Goal: Task Accomplishment & Management: Use online tool/utility

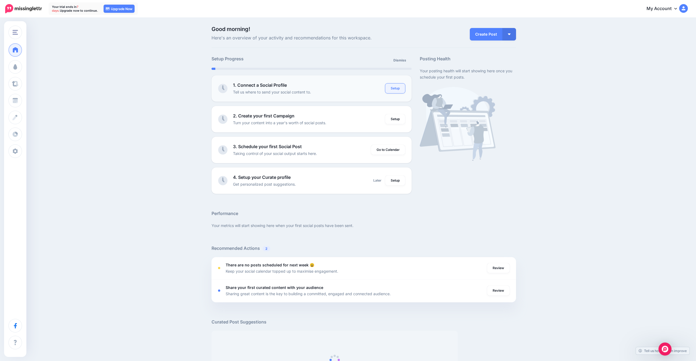
click at [401, 86] on link "Setup" at bounding box center [395, 89] width 20 height 10
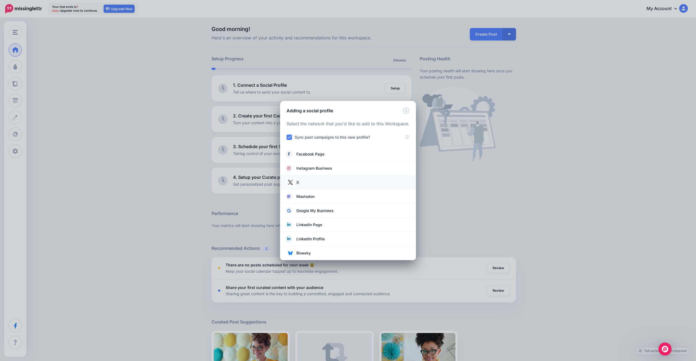
click at [305, 182] on link "X" at bounding box center [348, 183] width 125 height 8
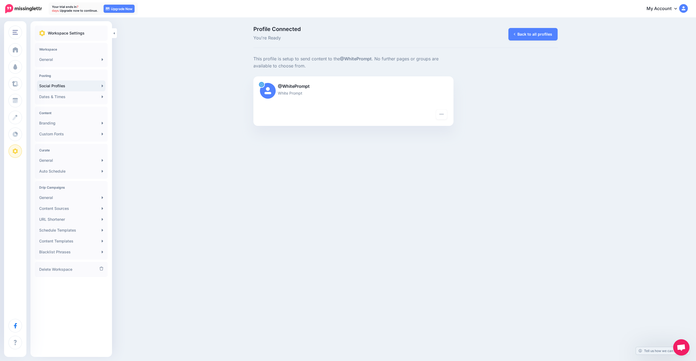
click at [477, 135] on div "White Prompt Test White Prompt Test Add Workspace Dashboard Campaigns Curate Sc…" at bounding box center [348, 180] width 696 height 361
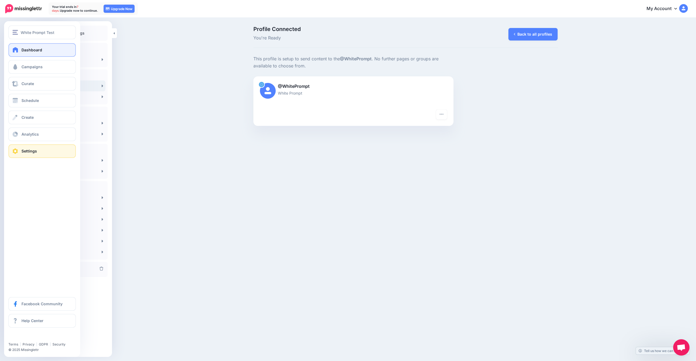
click at [16, 54] on link "Dashboard" at bounding box center [41, 50] width 67 height 14
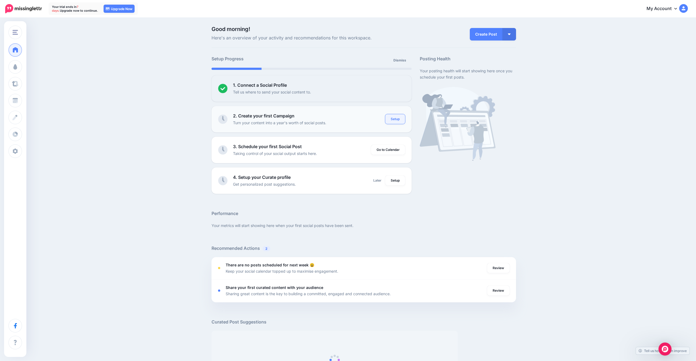
click at [389, 118] on link "Setup" at bounding box center [395, 119] width 20 height 10
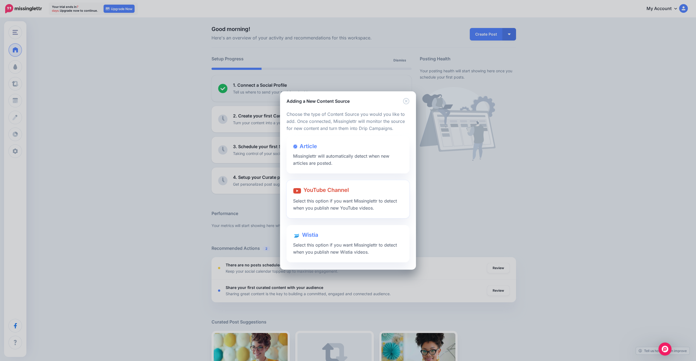
click at [341, 203] on span "Select this option if you want Missinglettr to detect when you publish new YouT…" at bounding box center [345, 204] width 104 height 13
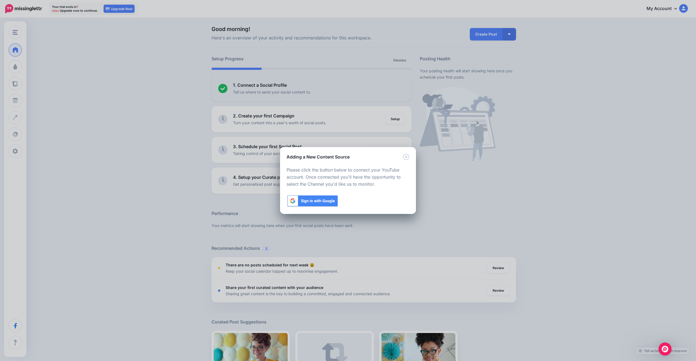
click at [317, 203] on img at bounding box center [313, 201] width 52 height 13
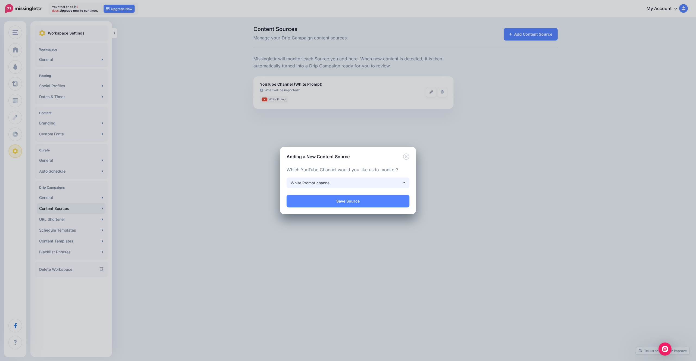
click at [359, 182] on div "White Prompt channel" at bounding box center [347, 183] width 112 height 7
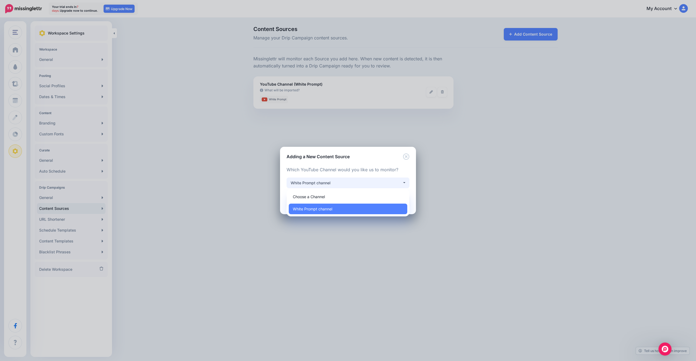
click at [359, 182] on div "White Prompt channel" at bounding box center [347, 183] width 112 height 7
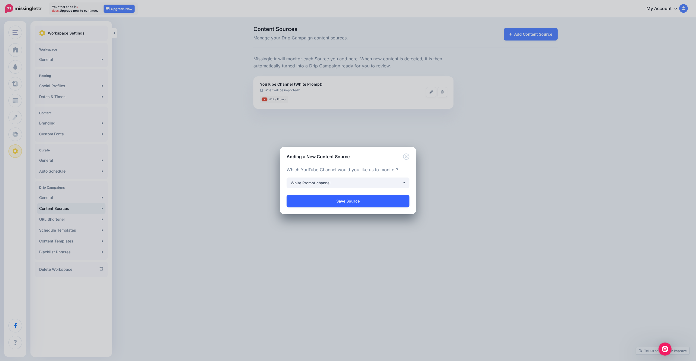
click at [353, 203] on link "Save Source" at bounding box center [348, 201] width 123 height 13
click at [408, 160] on div "Loading Loading Choose the type of Content Source you would you like to add. On…" at bounding box center [348, 187] width 136 height 54
click at [406, 158] on icon "Close" at bounding box center [406, 157] width 7 height 7
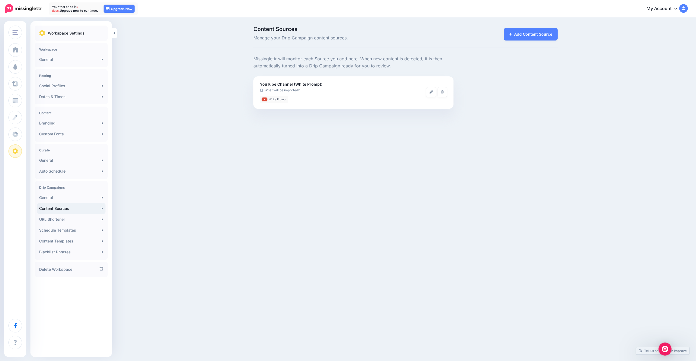
click at [329, 150] on div "White Prompt Test White Prompt Test Add Workspace Dashboard Campaigns Curate Sc…" at bounding box center [348, 180] width 696 height 361
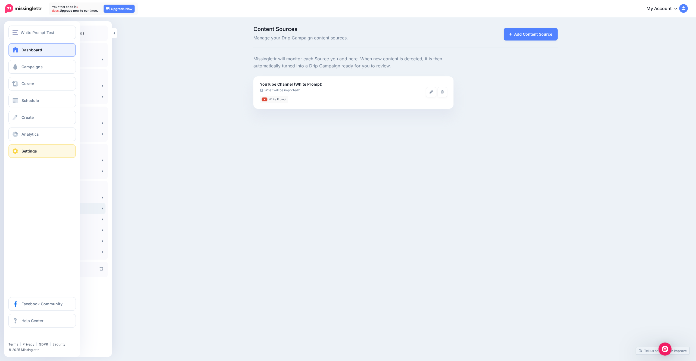
click at [23, 47] on link "Dashboard" at bounding box center [41, 50] width 67 height 14
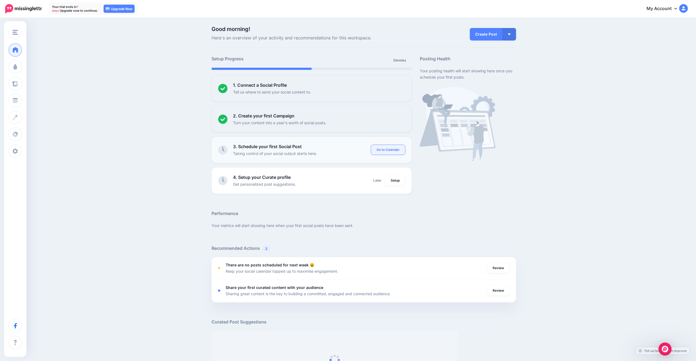
click at [388, 149] on link "Go to Calendar" at bounding box center [388, 150] width 34 height 10
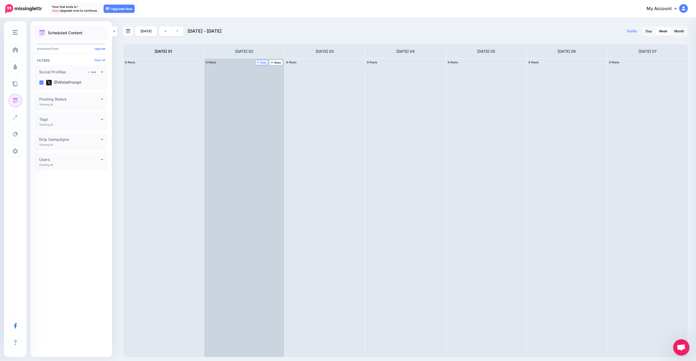
click at [264, 61] on span "Post" at bounding box center [262, 62] width 10 height 3
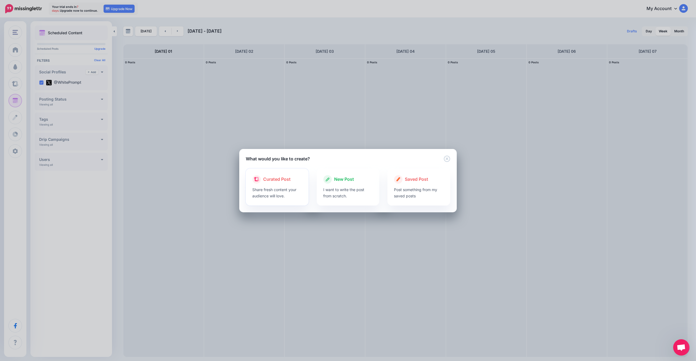
click at [276, 197] on p "Share fresh content your audience will love." at bounding box center [277, 193] width 50 height 13
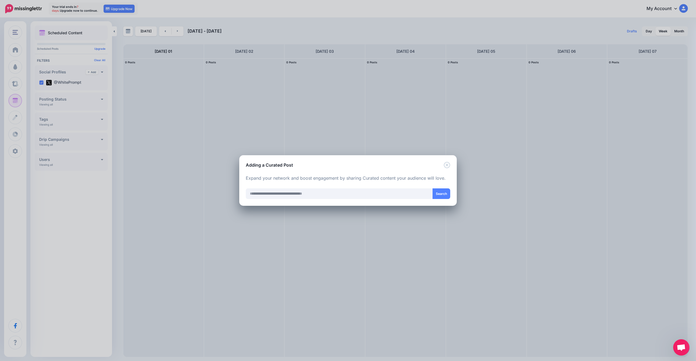
click at [286, 183] on div at bounding box center [348, 185] width 205 height 7
click at [290, 196] on input "text" at bounding box center [339, 194] width 187 height 11
drag, startPoint x: 409, startPoint y: 179, endPoint x: 385, endPoint y: 177, distance: 23.2
click at [385, 177] on p "Expand your network and boost engagement by sharing Curated content your audien…" at bounding box center [348, 178] width 205 height 7
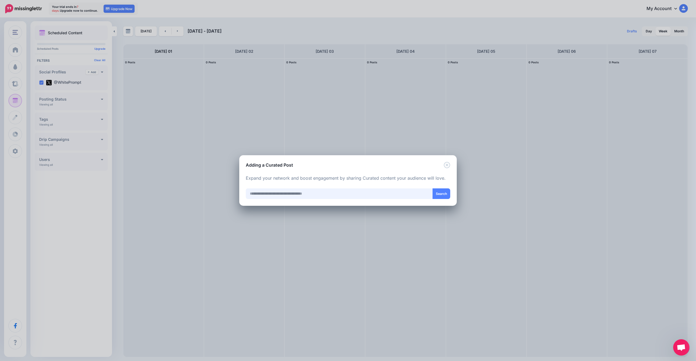
click at [378, 192] on input "text" at bounding box center [339, 194] width 187 height 11
type input "**********"
click at [452, 191] on div "Loading Loading Curated Post Share fresh content your audience will love. New P…" at bounding box center [348, 187] width 218 height 38
click at [450, 192] on button "Search" at bounding box center [442, 194] width 18 height 11
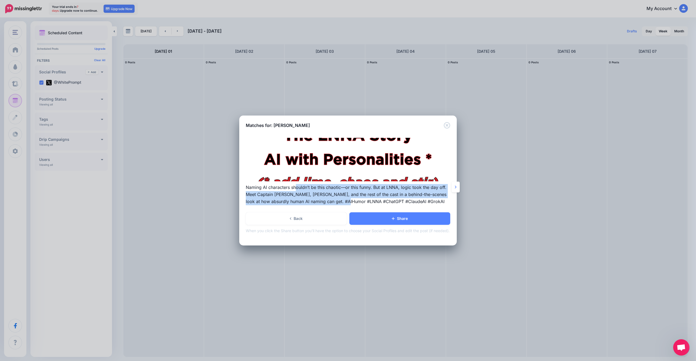
drag, startPoint x: 297, startPoint y: 186, endPoint x: 340, endPoint y: 199, distance: 45.6
click at [340, 199] on p "Naming AI characters shouldn’t be this chaotic—or this funny. But at LNNA, logi…" at bounding box center [348, 194] width 205 height 21
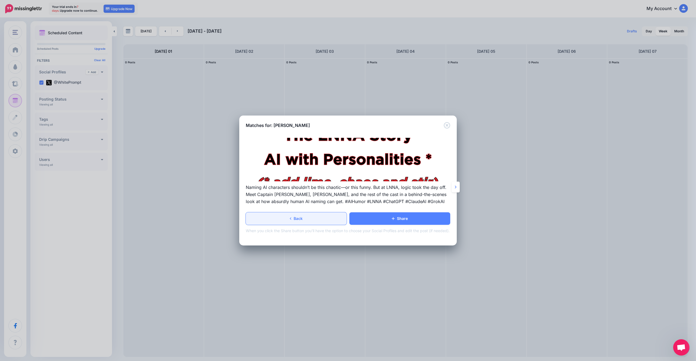
click at [289, 220] on link "Back" at bounding box center [296, 218] width 101 height 13
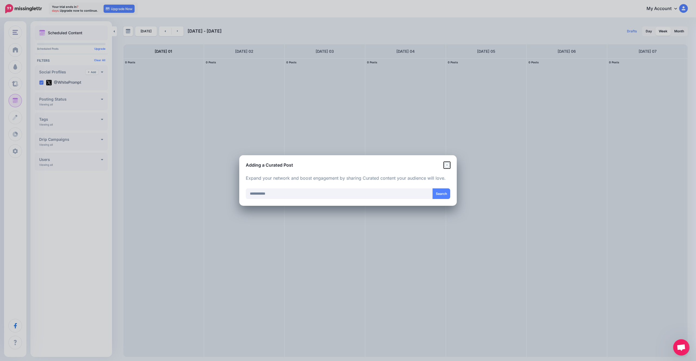
click at [446, 163] on icon "Close" at bounding box center [447, 165] width 7 height 7
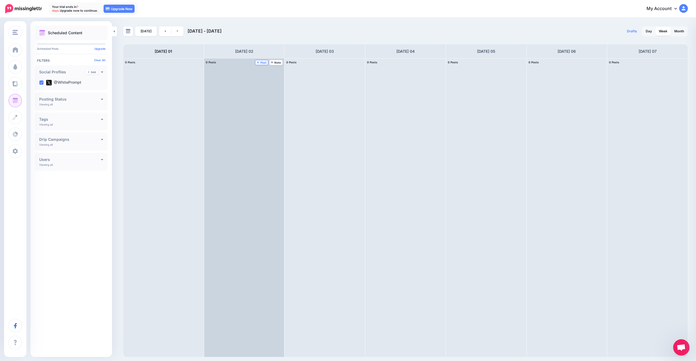
click at [264, 60] on link "Post" at bounding box center [261, 62] width 13 height 5
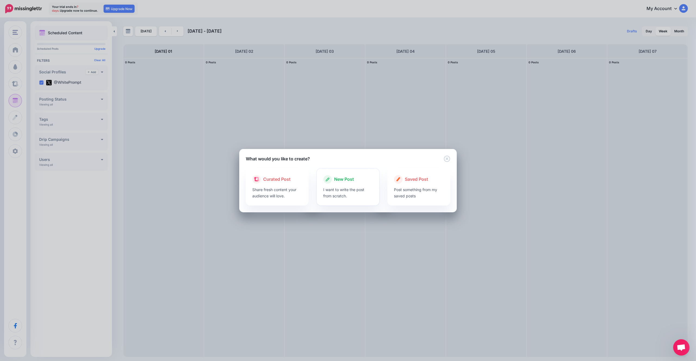
click at [354, 178] on div "New Post" at bounding box center [348, 179] width 50 height 9
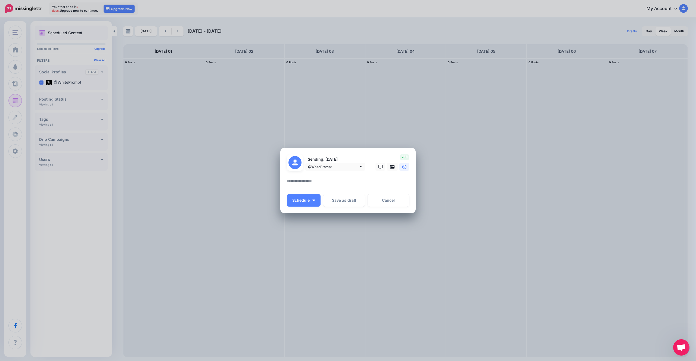
click at [323, 181] on textarea at bounding box center [349, 183] width 125 height 11
click at [342, 164] on link "@WhitePrompt" at bounding box center [335, 167] width 60 height 8
click at [393, 181] on textarea at bounding box center [349, 183] width 125 height 11
click at [314, 200] on img "button" at bounding box center [314, 201] width 3 height 2
click at [328, 188] on textarea at bounding box center [349, 183] width 125 height 11
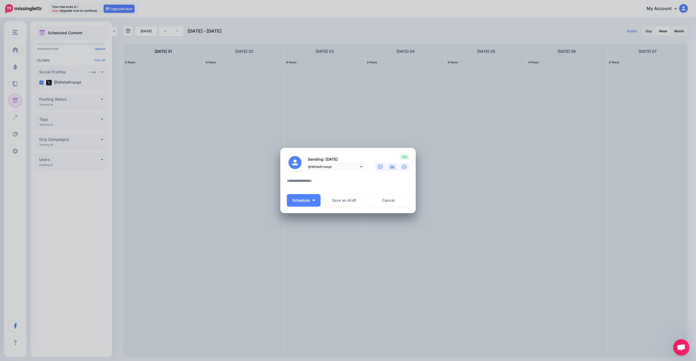
drag, startPoint x: 387, startPoint y: 166, endPoint x: 384, endPoint y: 166, distance: 3.0
click at [387, 166] on div at bounding box center [391, 167] width 13 height 8
click at [383, 166] on link at bounding box center [381, 167] width 10 height 8
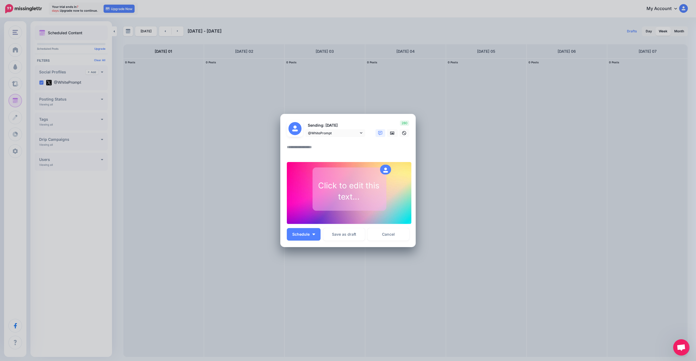
click at [361, 182] on div "Click to edit this text..." at bounding box center [349, 191] width 72 height 22
click at [336, 158] on form "Sending: 2nd Sep @WhitePrompt @WhitePrompt" at bounding box center [348, 173] width 122 height 104
click at [356, 190] on div "Click to edit this text..." at bounding box center [349, 191] width 72 height 22
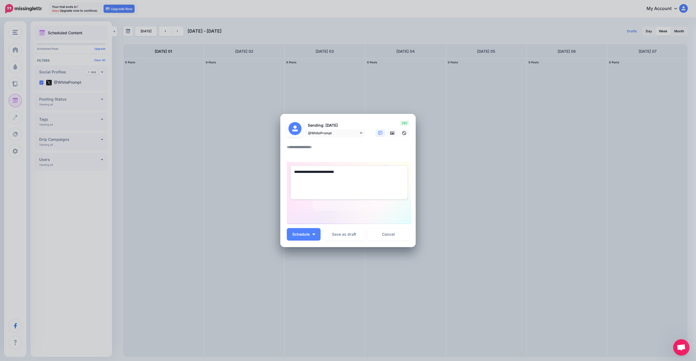
drag, startPoint x: 347, startPoint y: 175, endPoint x: 271, endPoint y: 167, distance: 76.3
click at [271, 167] on div "Create Post Loading Sending: 2nd Sep @WhitePrompt" at bounding box center [348, 180] width 696 height 361
type textarea "**********"
click at [321, 140] on div at bounding box center [348, 140] width 122 height 7
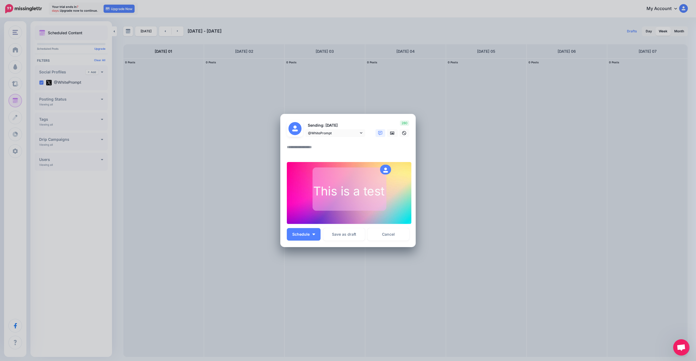
click at [408, 202] on div at bounding box center [349, 193] width 125 height 63
click at [317, 149] on textarea at bounding box center [349, 149] width 125 height 11
click at [388, 167] on div at bounding box center [385, 170] width 11 height 10
click at [384, 178] on div "This is a test" at bounding box center [349, 191] width 72 height 27
click at [378, 187] on div "This is a test" at bounding box center [349, 191] width 72 height 17
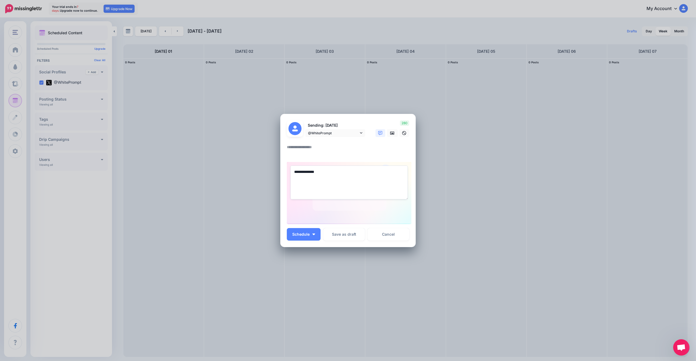
drag, startPoint x: 378, startPoint y: 187, endPoint x: 379, endPoint y: 170, distance: 16.4
click at [378, 185] on textarea "**********" at bounding box center [350, 183] width 118 height 34
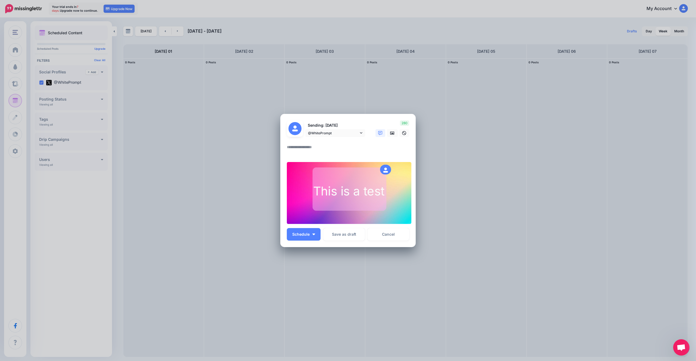
click at [342, 157] on form "Sending: 2nd Sep @WhitePrompt @WhitePrompt" at bounding box center [348, 173] width 122 height 104
click at [296, 129] on img at bounding box center [295, 128] width 13 height 13
click at [296, 130] on img at bounding box center [295, 128] width 13 height 13
click at [336, 132] on span "@WhitePrompt" at bounding box center [333, 133] width 51 height 6
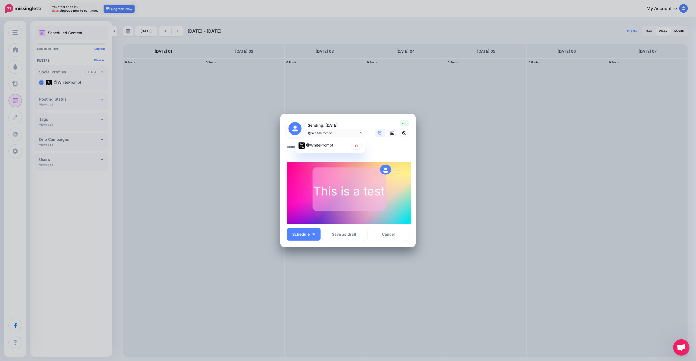
click at [338, 127] on p "Sending: 2nd Sep" at bounding box center [335, 125] width 60 height 6
click at [393, 134] on icon at bounding box center [392, 132] width 4 height 3
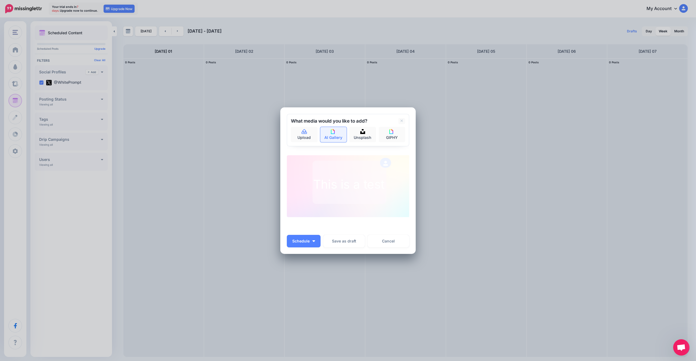
click at [334, 138] on link "AI Gallery" at bounding box center [333, 134] width 27 height 15
click at [335, 129] on div "No images found. You might want to change the search term and try again." at bounding box center [348, 135] width 114 height 16
click at [327, 135] on div "No images found. You might want to change the search term and try again." at bounding box center [348, 135] width 114 height 16
click at [321, 128] on div "No images found. You might want to change the search term and try again." at bounding box center [348, 135] width 114 height 16
click at [323, 134] on div "No images found. You might want to change the search term and try again." at bounding box center [348, 135] width 114 height 16
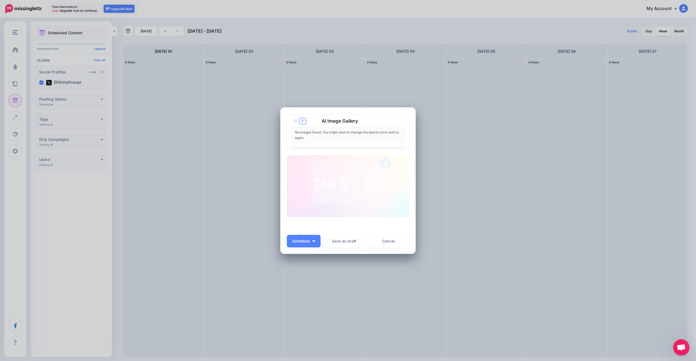
click at [302, 122] on icon at bounding box center [303, 121] width 2 height 4
click at [396, 134] on link "GIPHY" at bounding box center [392, 134] width 27 height 15
type input "*********"
click at [404, 134] on button "submit" at bounding box center [401, 132] width 10 height 11
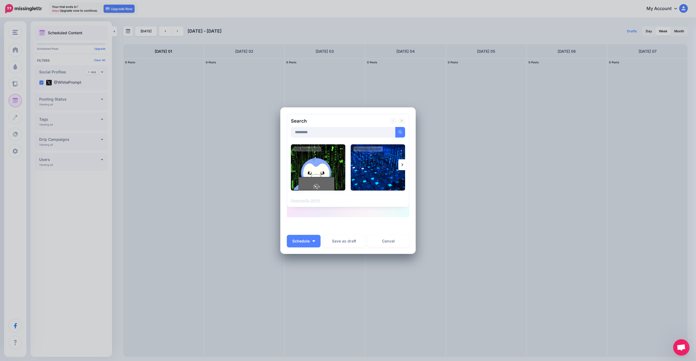
click at [332, 172] on img at bounding box center [318, 167] width 54 height 46
click at [389, 134] on link "Add Media" at bounding box center [393, 132] width 23 height 11
click at [386, 135] on link "Add Media" at bounding box center [393, 132] width 23 height 11
click at [386, 132] on link "Add Media" at bounding box center [393, 132] width 23 height 11
click at [403, 122] on link at bounding box center [402, 121] width 7 height 6
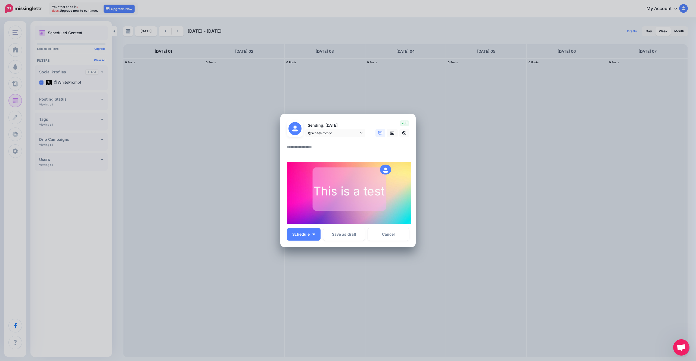
click at [381, 134] on icon at bounding box center [380, 133] width 4 height 4
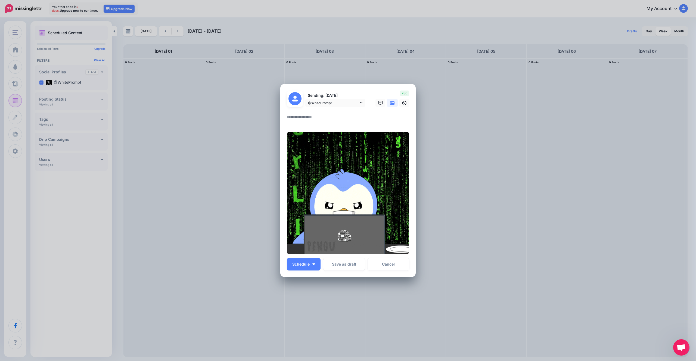
click at [302, 121] on textarea at bounding box center [349, 119] width 125 height 11
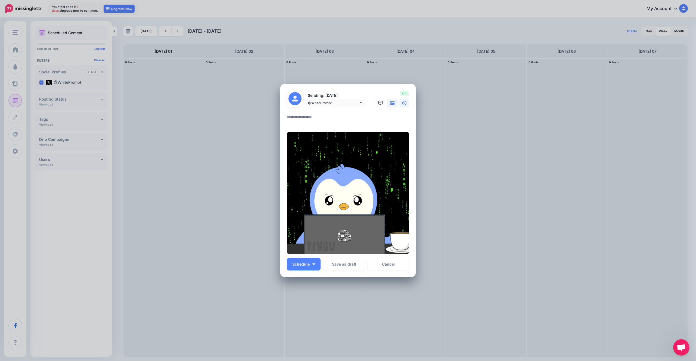
click at [403, 103] on icon at bounding box center [404, 103] width 4 height 4
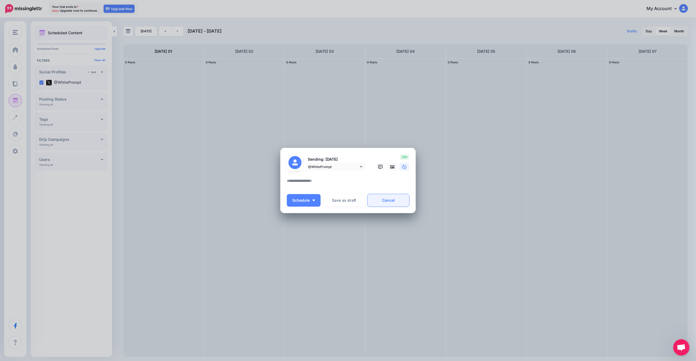
click at [376, 202] on link "Cancel" at bounding box center [389, 200] width 42 height 13
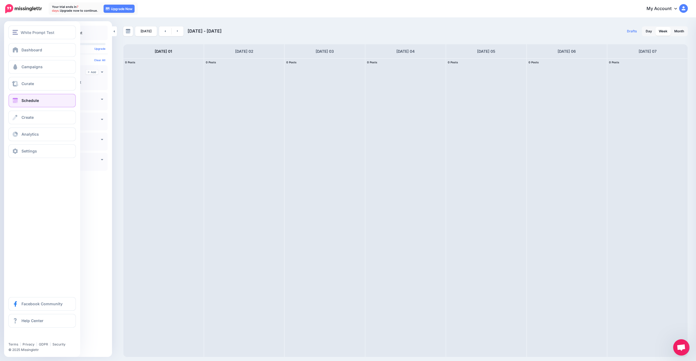
click at [8, 87] on div "Dashboard Campaigns Curate Schedule Create Analytics Settings Facebook Communit…" at bounding box center [42, 100] width 76 height 115
click at [27, 63] on link "Campaigns" at bounding box center [41, 67] width 67 height 14
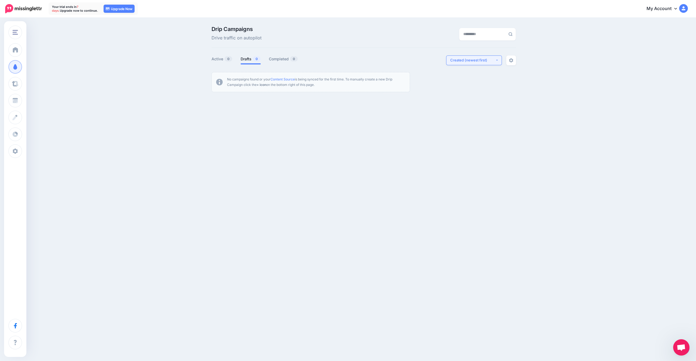
click at [474, 56] on button "Created (newest first)" at bounding box center [474, 60] width 56 height 10
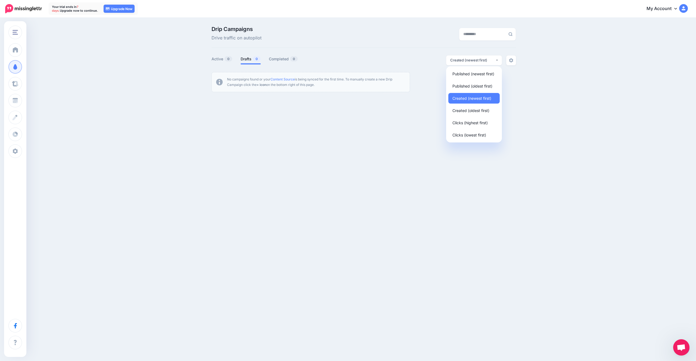
click at [536, 97] on div "Drip Campaigns Drive traffic on autopilot Active 0 0 0" at bounding box center [348, 61] width 696 height 86
click at [367, 75] on li "No campaigns found or your Content Source is being synced for the first time. T…" at bounding box center [311, 82] width 199 height 20
click at [284, 79] on link "Content Source" at bounding box center [283, 79] width 24 height 4
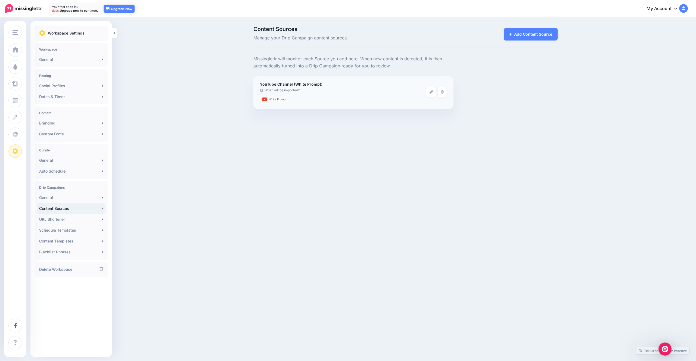
click at [312, 84] on b "YouTube Channel (White Prompt)" at bounding box center [291, 84] width 63 height 5
click at [311, 84] on b "YouTube Channel (White Prompt)" at bounding box center [291, 84] width 63 height 5
click at [279, 99] on span "White Prompt" at bounding box center [277, 99] width 17 height 3
drag, startPoint x: 284, startPoint y: 141, endPoint x: 280, endPoint y: 143, distance: 4.1
click at [283, 141] on div "White Prompt Test White Prompt Test Add Workspace Dashboard Campaigns Curate Sc…" at bounding box center [348, 180] width 696 height 361
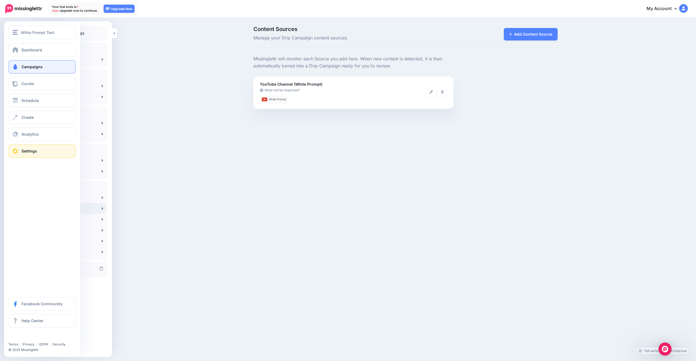
click at [17, 69] on span at bounding box center [15, 66] width 7 height 5
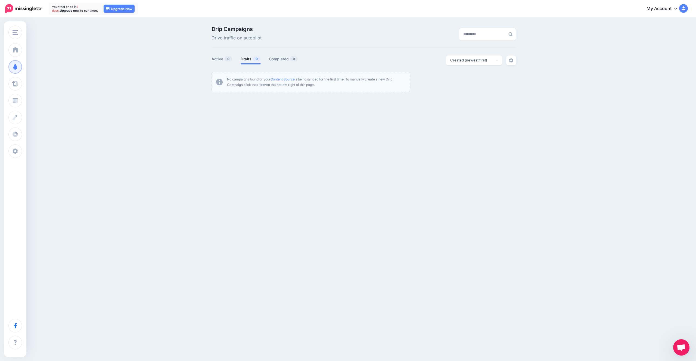
drag, startPoint x: 360, startPoint y: 79, endPoint x: 358, endPoint y: 84, distance: 4.5
click at [358, 84] on p "No campaigns found or your Content Source is being synced for the first time. T…" at bounding box center [316, 82] width 178 height 11
drag, startPoint x: 484, startPoint y: 153, endPoint x: 482, endPoint y: 212, distance: 59.1
click at [482, 212] on div "White Prompt Test White Prompt Test Add Workspace Dashboard Campaigns Curate Sc…" at bounding box center [348, 180] width 696 height 361
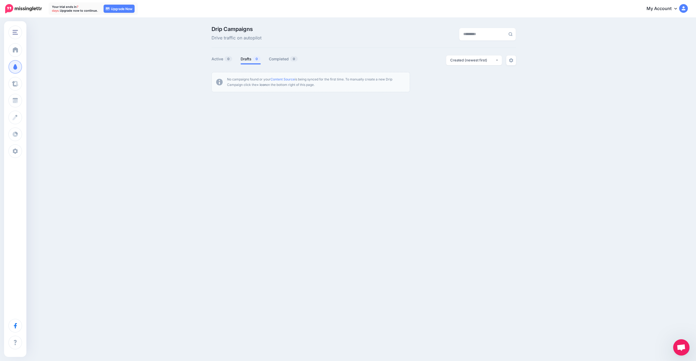
drag, startPoint x: 489, startPoint y: 220, endPoint x: 496, endPoint y: 224, distance: 8.8
click at [492, 222] on div "White Prompt Test White Prompt Test Add Workspace Dashboard Campaigns Curate Sc…" at bounding box center [348, 180] width 696 height 361
click at [683, 344] on span "Open chat" at bounding box center [681, 348] width 9 height 8
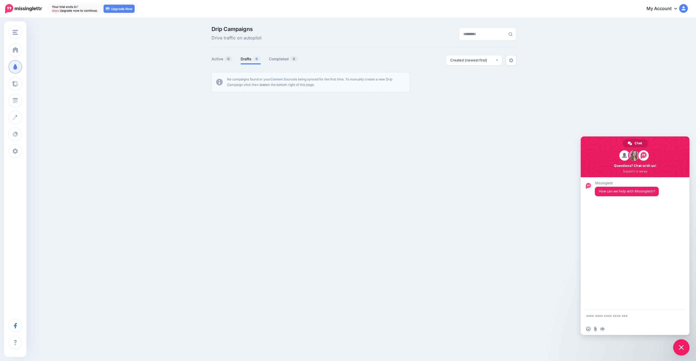
click at [675, 351] on span "Close chat" at bounding box center [682, 347] width 16 height 16
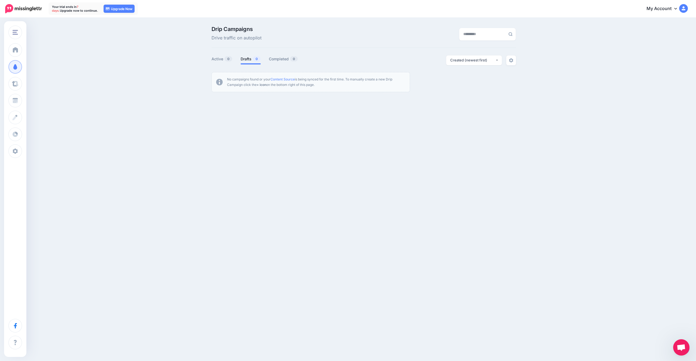
click at [526, 255] on div "White Prompt Test White Prompt Test Add Workspace Dashboard Campaigns Curate Sc…" at bounding box center [348, 180] width 696 height 361
click at [305, 105] on div "White Prompt Test White Prompt Test Add Workspace Dashboard Campaigns Curate Sc…" at bounding box center [348, 82] width 696 height 129
click at [487, 60] on div "Created (newest first)" at bounding box center [472, 60] width 45 height 5
drag, startPoint x: 525, startPoint y: 53, endPoint x: 515, endPoint y: 59, distance: 12.2
click at [525, 53] on div "Drip Campaigns Drive traffic on autopilot Active 0 0 0" at bounding box center [348, 61] width 696 height 86
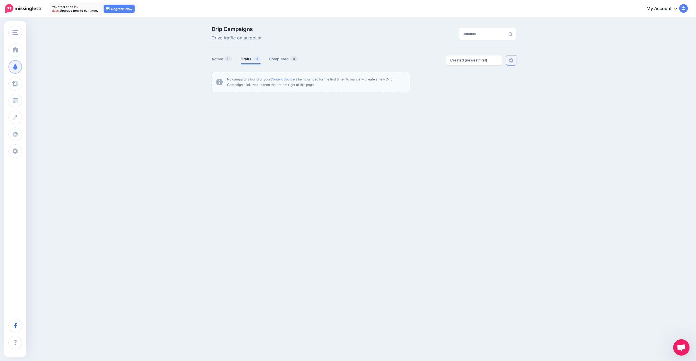
click at [514, 60] on link at bounding box center [512, 60] width 10 height 10
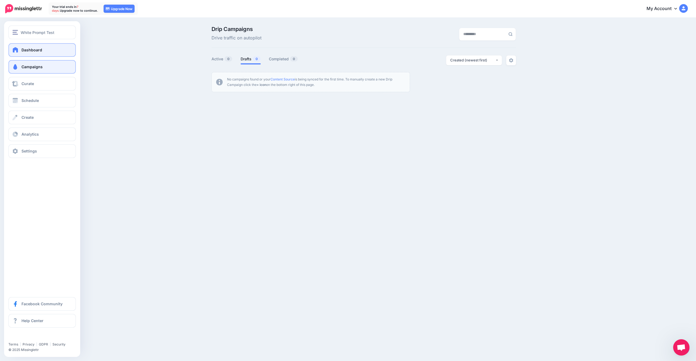
click at [19, 53] on link "Dashboard" at bounding box center [41, 50] width 67 height 14
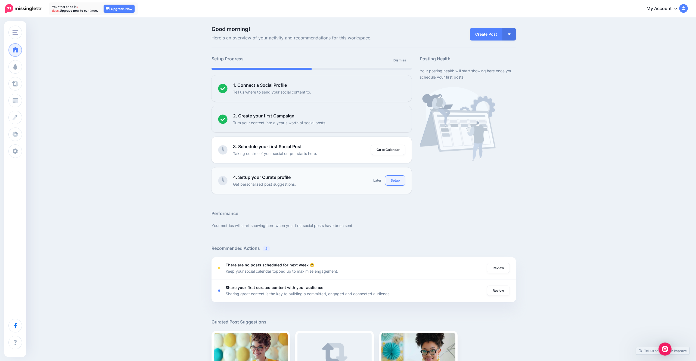
click at [400, 181] on link "Setup" at bounding box center [395, 181] width 20 height 10
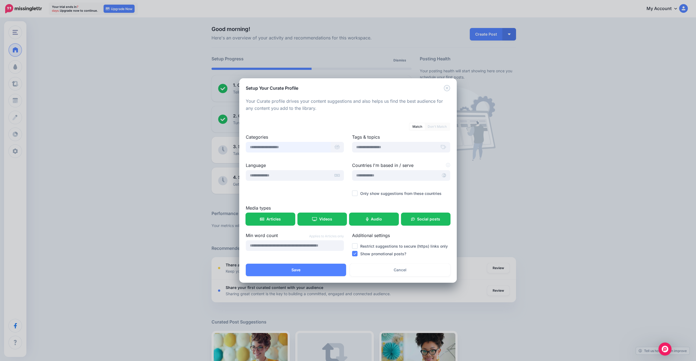
click at [296, 146] on input "text" at bounding box center [288, 147] width 85 height 11
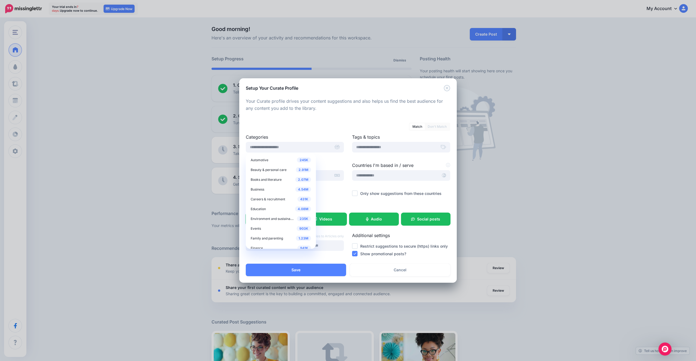
click at [297, 131] on div "Match Don't Match Categories 245K Automotive 2.91M Beauty & personal care 2.07M" at bounding box center [348, 189] width 205 height 140
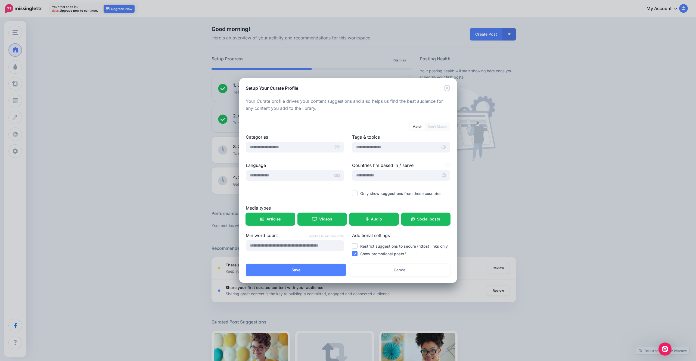
drag, startPoint x: 280, startPoint y: 102, endPoint x: 316, endPoint y: 107, distance: 36.3
click at [316, 107] on p "Your Curate profile drives your content suggestions and also helps us find the …" at bounding box center [348, 105] width 205 height 14
drag, startPoint x: 316, startPoint y: 107, endPoint x: 324, endPoint y: 110, distance: 8.6
click at [316, 108] on p "Your Curate profile drives your content suggestions and also helps us find the …" at bounding box center [348, 105] width 205 height 14
drag, startPoint x: 324, startPoint y: 110, endPoint x: 292, endPoint y: 103, distance: 33.0
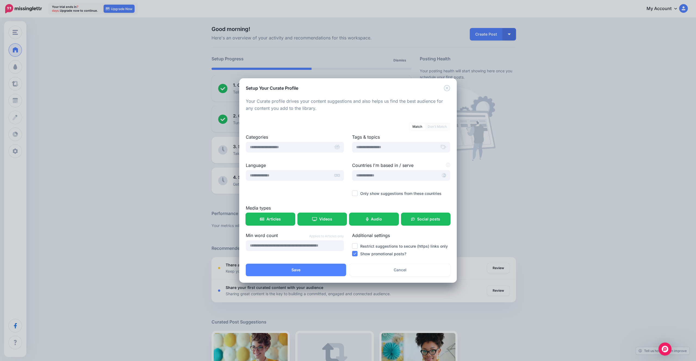
click at [292, 103] on p "Your Curate profile drives your content suggestions and also helps us find the …" at bounding box center [348, 105] width 205 height 14
drag, startPoint x: 293, startPoint y: 106, endPoint x: 298, endPoint y: 116, distance: 11.2
click at [298, 116] on div "Your Curate profile drives your content suggestions and also helps us find the …" at bounding box center [348, 178] width 205 height 160
click at [298, 116] on div at bounding box center [348, 115] width 205 height 7
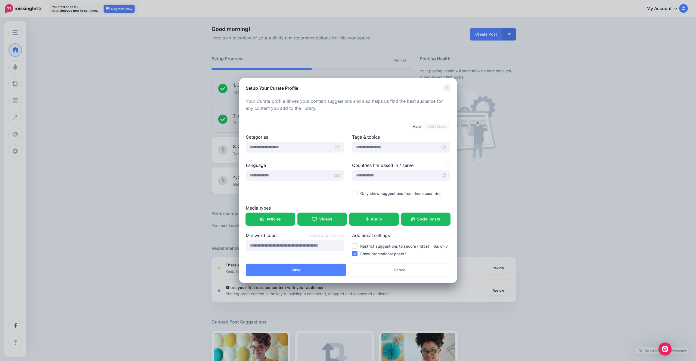
click at [120, 112] on div "Setup Your Curate Profile Loading Your Curate profile drives your content sugge…" at bounding box center [348, 180] width 696 height 361
click at [175, 110] on div "Setup Your Curate Profile Loading Your Curate profile drives your content sugge…" at bounding box center [348, 180] width 696 height 361
click at [450, 89] on div "Setup Your Curate Profile" at bounding box center [348, 84] width 218 height 13
click at [449, 89] on icon "Close" at bounding box center [447, 88] width 7 height 7
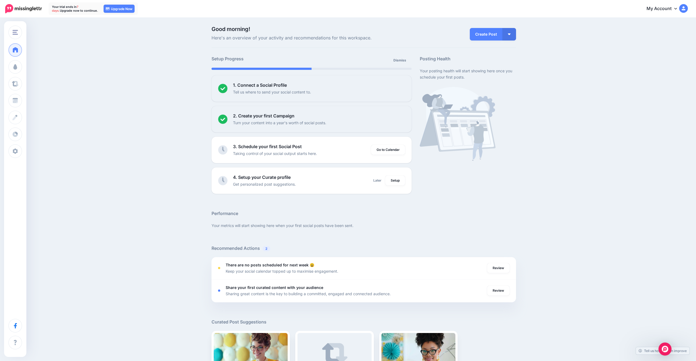
click at [129, 141] on div "Good morning! Here's an overview of your activity and recommendations for this …" at bounding box center [348, 241] width 696 height 446
